Goal: Information Seeking & Learning: Learn about a topic

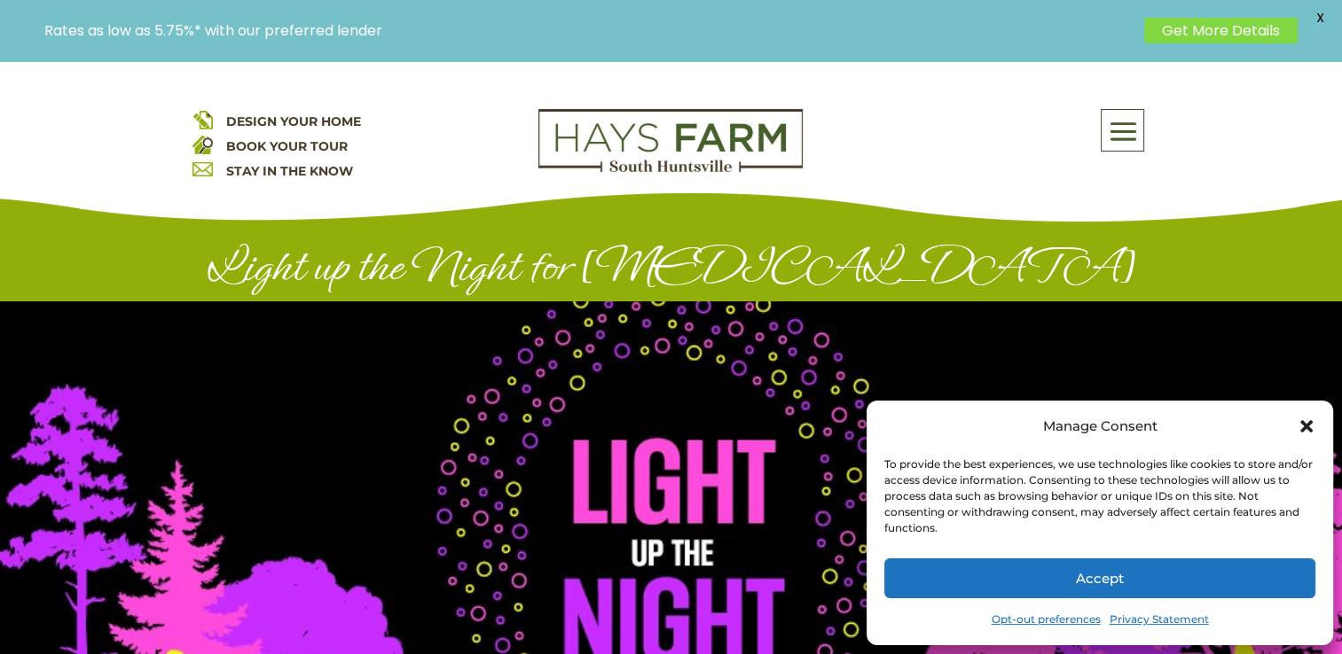
click at [1311, 430] on icon "Close dialog" at bounding box center [1306, 426] width 12 height 12
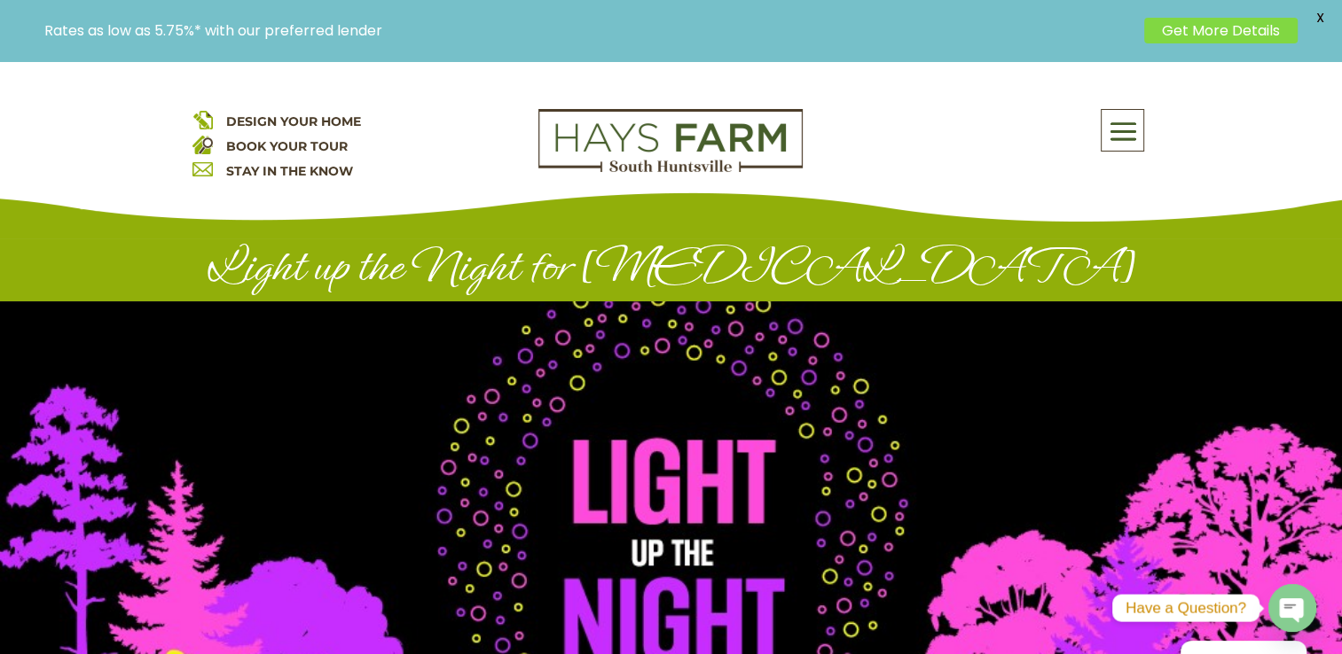
click at [1131, 137] on span at bounding box center [1122, 132] width 42 height 41
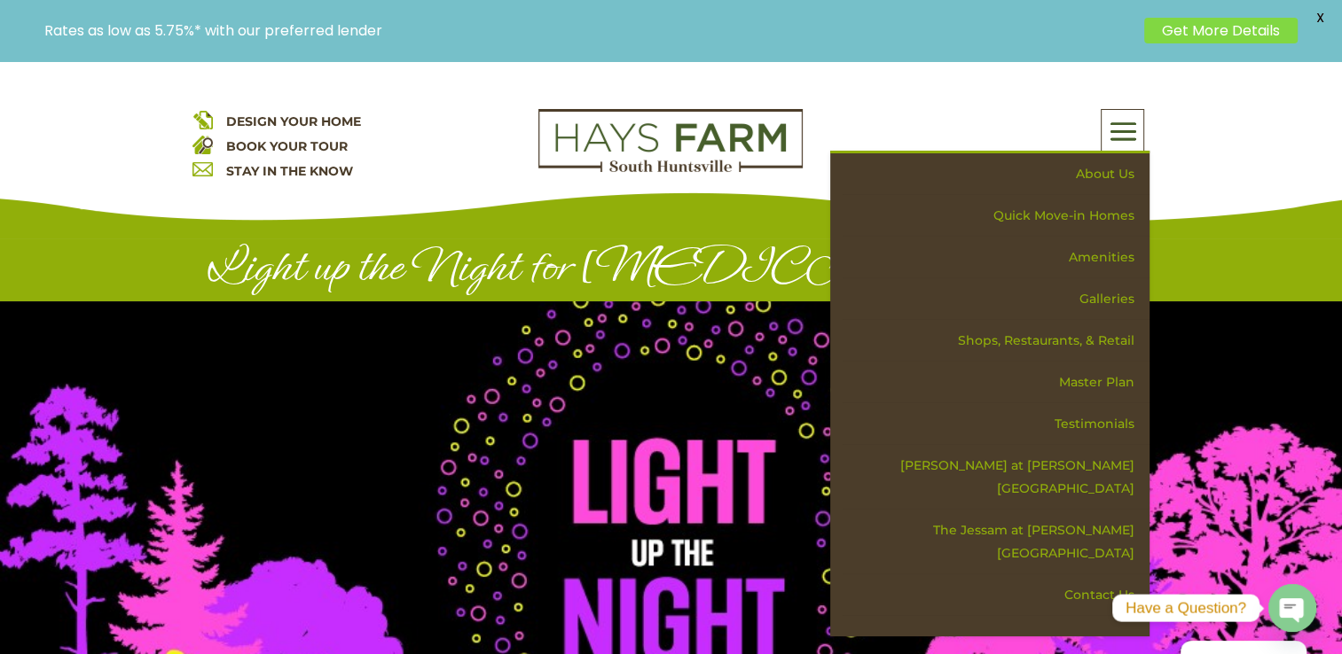
click at [1227, 140] on div "DESIGN YOUR HOME BOOK YOUR TOUR STAY IN THE KNOW About Us Quick Move-in Homes A…" at bounding box center [671, 149] width 1342 height 177
click at [1259, 126] on div "DESIGN YOUR HOME BOOK YOUR TOUR STAY IN THE KNOW About Us Quick Move-in Homes A…" at bounding box center [671, 149] width 1342 height 177
click at [761, 278] on h1 "Light up the Night for [MEDICAL_DATA]" at bounding box center [671, 270] width 958 height 61
click at [1126, 129] on span at bounding box center [1122, 132] width 42 height 41
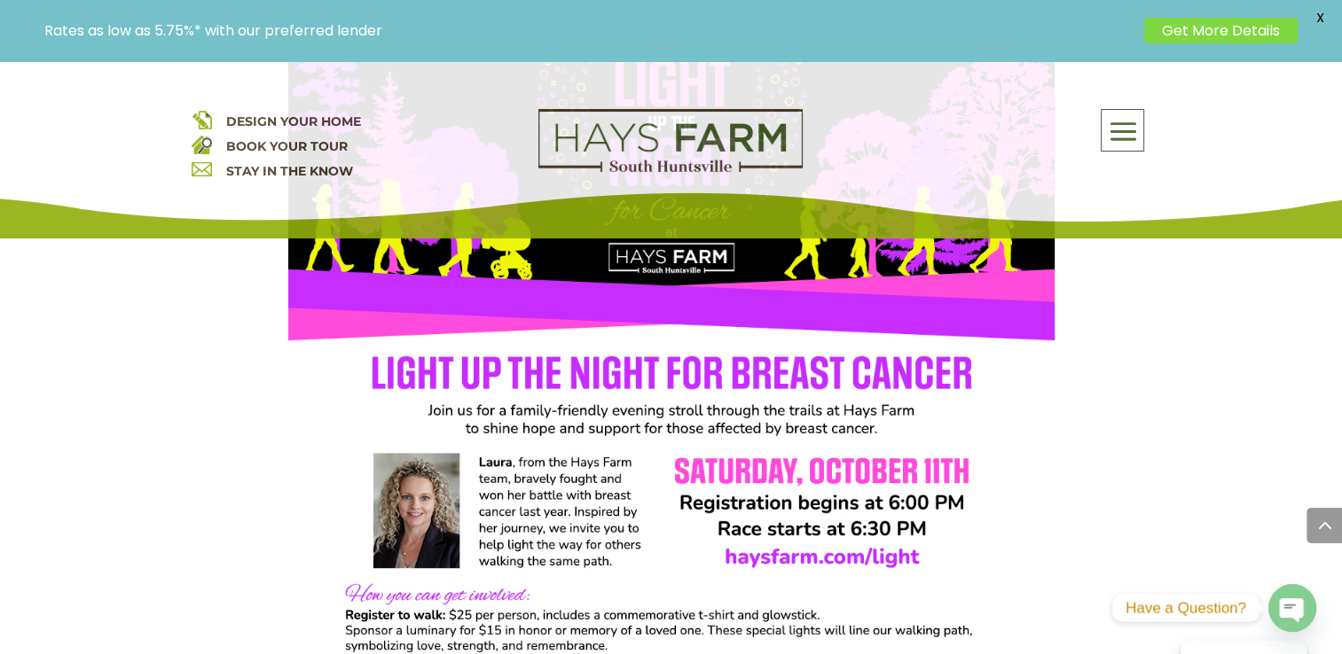
scroll to position [926, 0]
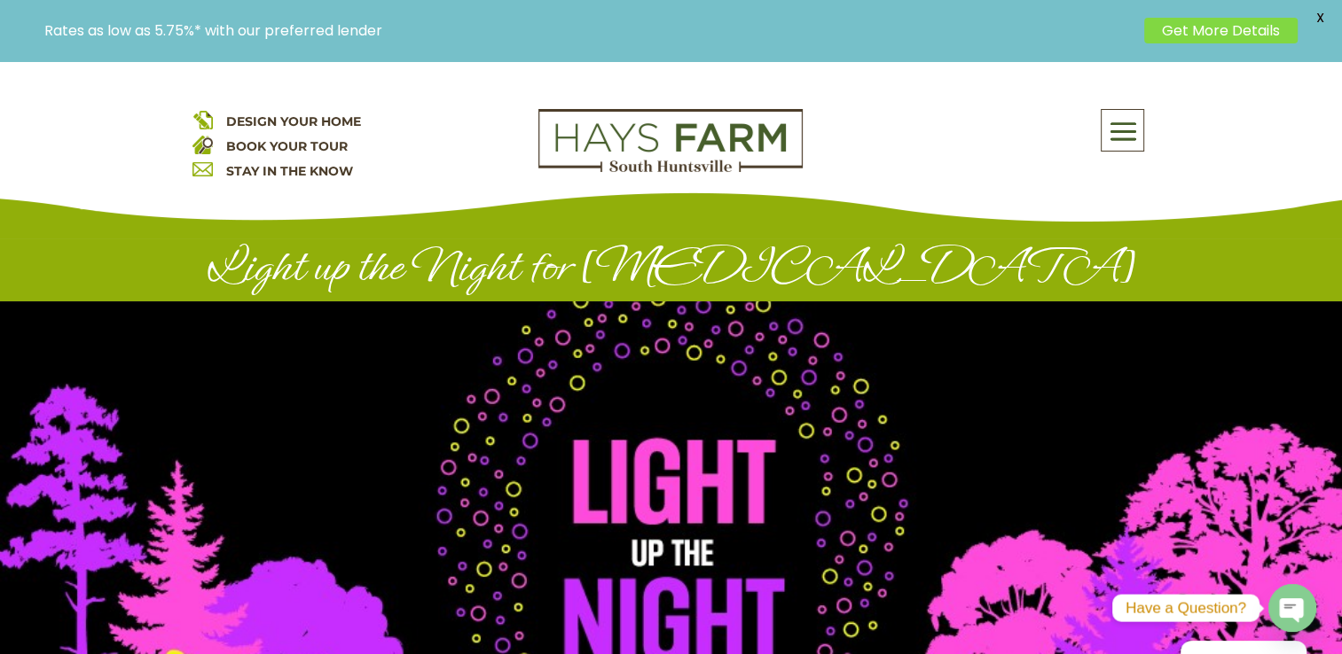
drag, startPoint x: 0, startPoint y: 0, endPoint x: 541, endPoint y: 107, distance: 551.4
click at [541, 107] on div "DESIGN YOUR HOME BOOK YOUR TOUR STAY IN THE KNOW About Us Quick Move-in Homes A…" at bounding box center [671, 149] width 1342 height 177
